Goal: Information Seeking & Learning: Learn about a topic

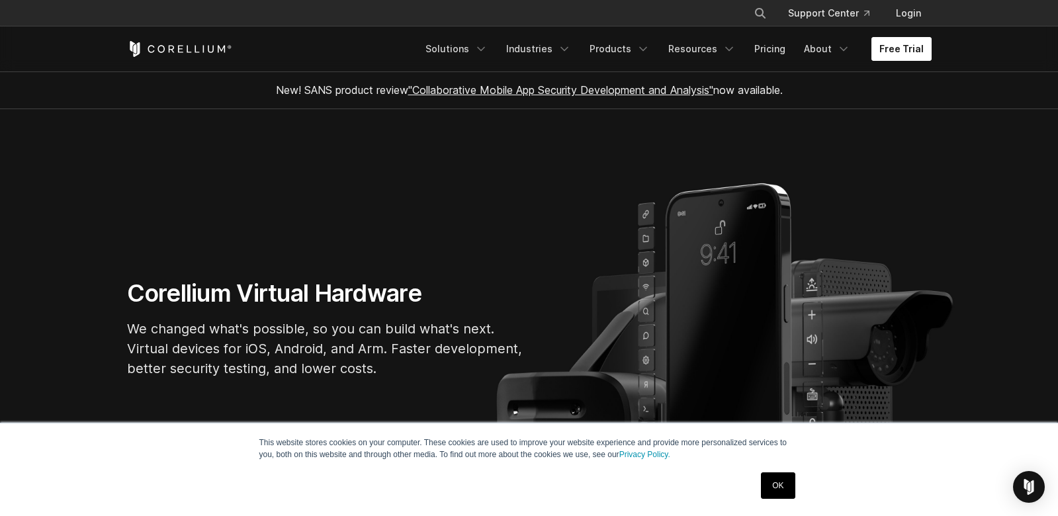
click at [901, 50] on link "Free Trial" at bounding box center [902, 49] width 60 height 24
click at [756, 8] on button "Search" at bounding box center [761, 13] width 24 height 24
click at [657, 16] on input "Search our site..." at bounding box center [692, 13] width 107 height 20
type input "********"
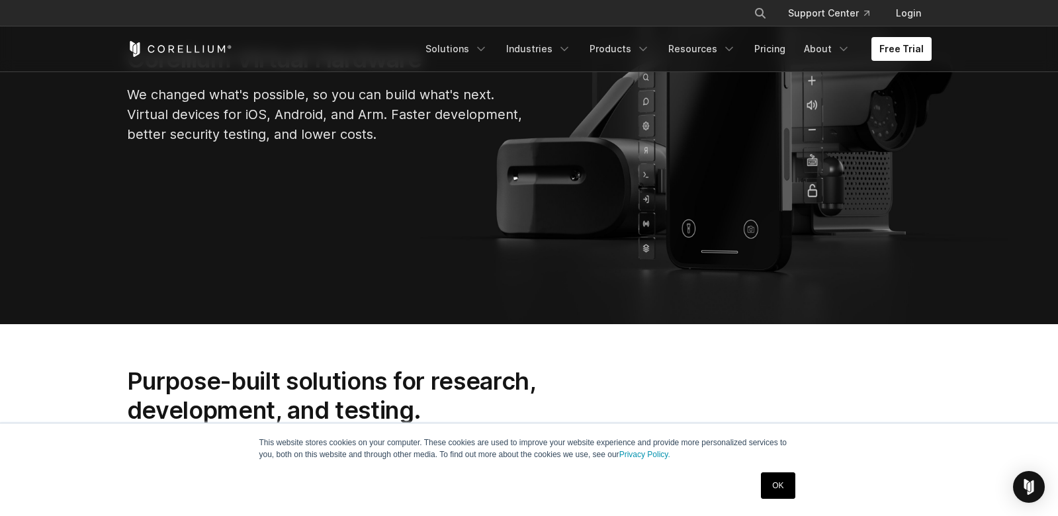
scroll to position [66, 0]
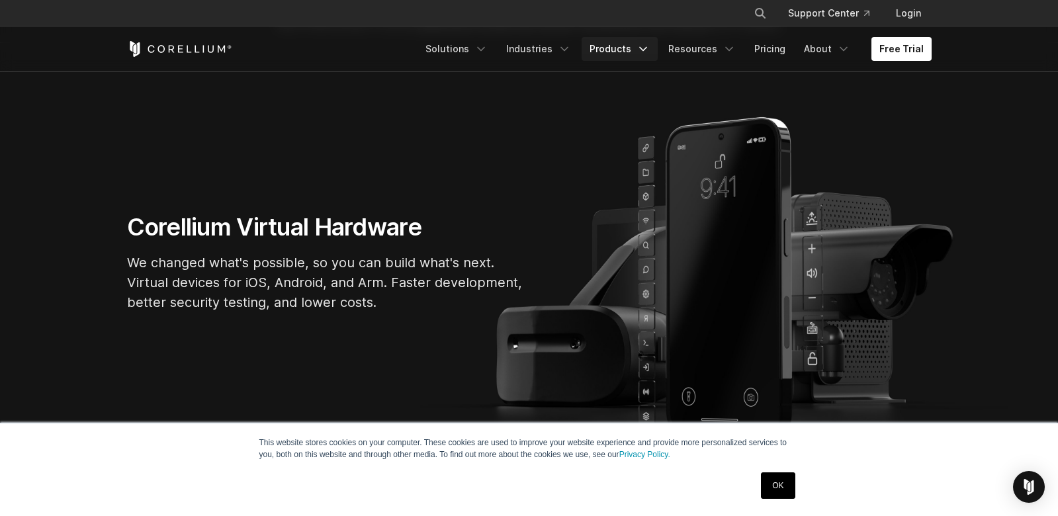
click at [650, 42] on icon "Navigation Menu" at bounding box center [643, 48] width 13 height 13
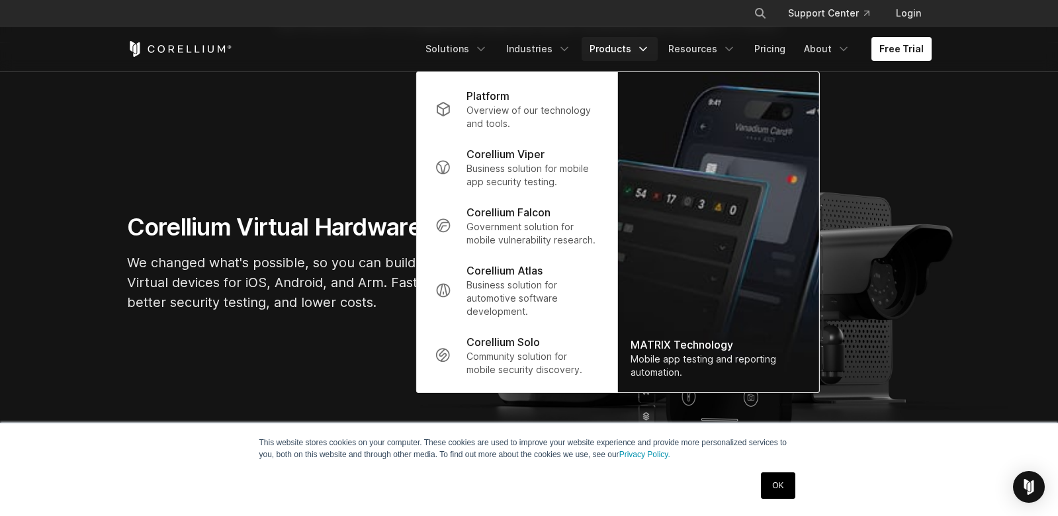
drag, startPoint x: 394, startPoint y: 112, endPoint x: 379, endPoint y: 100, distance: 19.9
click at [394, 112] on section "Corellium Virtual Hardware We changed what's possible, so you can build what's …" at bounding box center [529, 267] width 1058 height 449
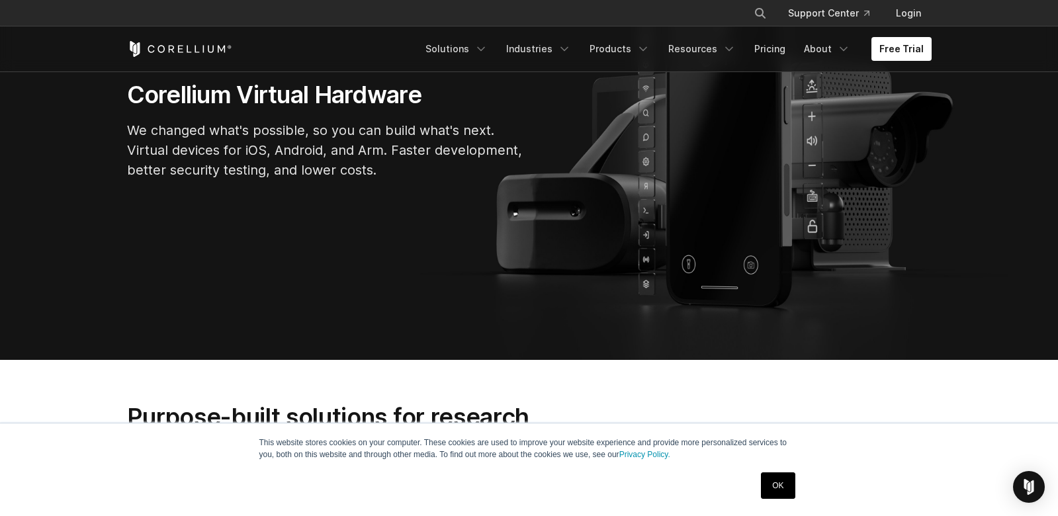
scroll to position [0, 0]
